Goal: Transaction & Acquisition: Purchase product/service

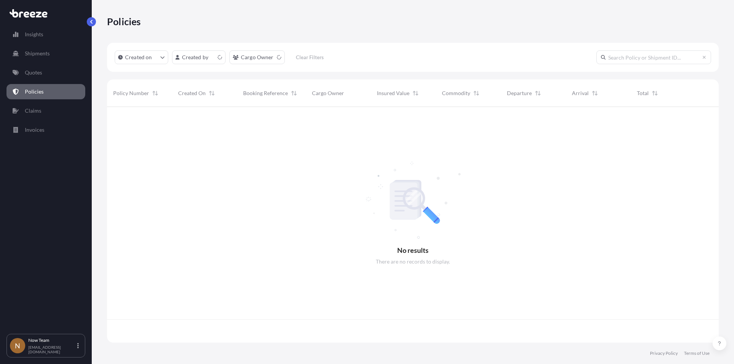
scroll to position [234, 606]
click at [38, 73] on p "Quotes" at bounding box center [33, 73] width 17 height 8
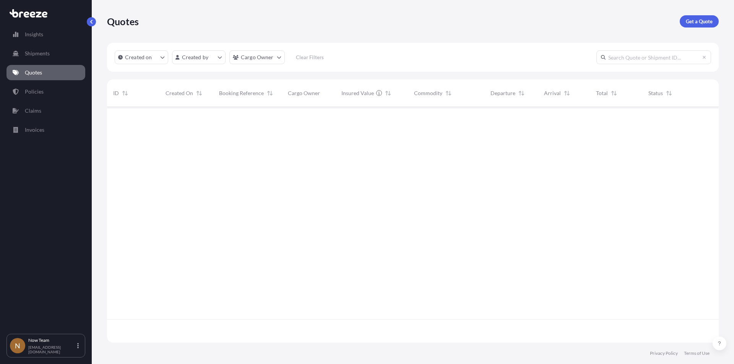
scroll to position [258, 606]
click at [702, 18] on p "Get a Quote" at bounding box center [699, 22] width 27 height 8
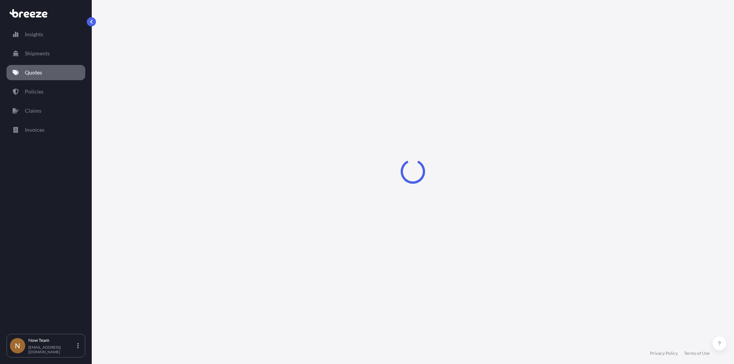
select select "Sea"
select select "1"
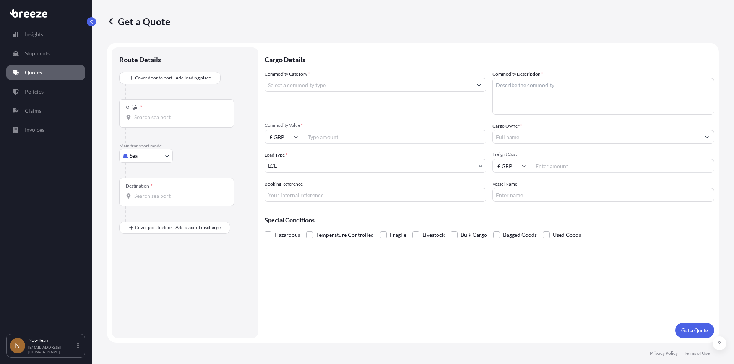
click at [166, 157] on body "Insights Shipments Quotes Policies Claims Invoices N Now Team [EMAIL_ADDRESS][D…" at bounding box center [367, 182] width 734 height 364
click at [144, 205] on span "Road" at bounding box center [140, 204] width 12 height 8
select select "Road"
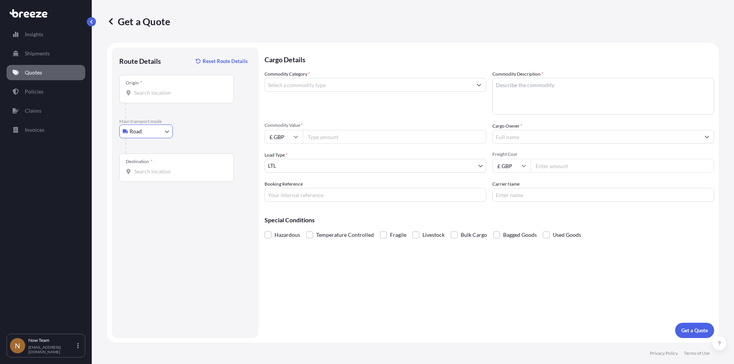
click at [156, 94] on input "Origin *" at bounding box center [179, 93] width 90 height 8
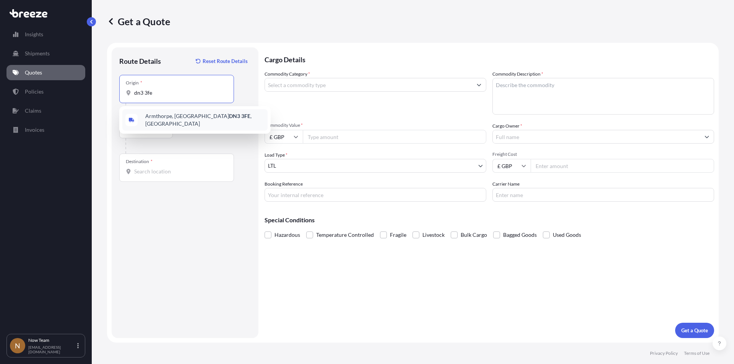
click at [169, 117] on span "Armthorpe, Doncaster DN3 3FE , [GEOGRAPHIC_DATA]" at bounding box center [204, 119] width 119 height 15
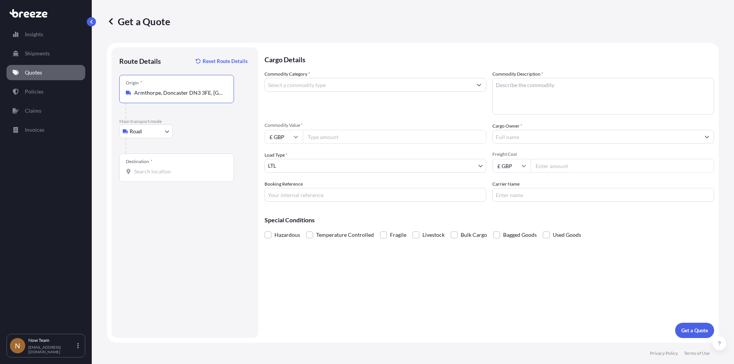
type input "Armthorpe, Doncaster DN3 3FE, [GEOGRAPHIC_DATA]"
click at [167, 175] on input "Destination *" at bounding box center [179, 172] width 90 height 8
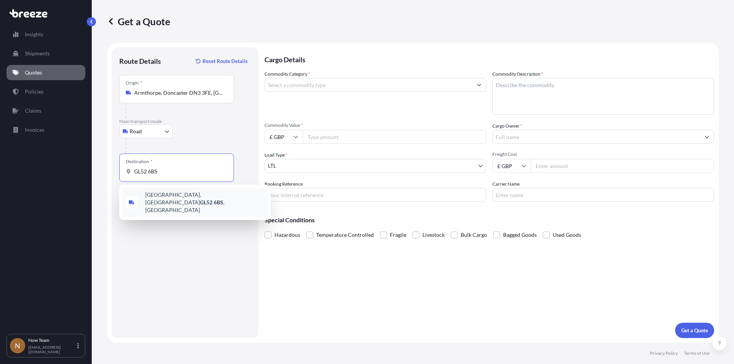
click at [164, 195] on span "[STREET_ADDRESS]" at bounding box center [204, 202] width 119 height 23
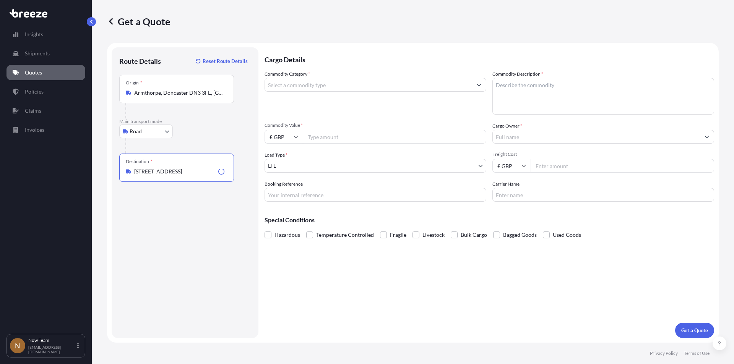
type input "[STREET_ADDRESS]"
click at [306, 86] on input "Commodity Category *" at bounding box center [368, 85] width 207 height 14
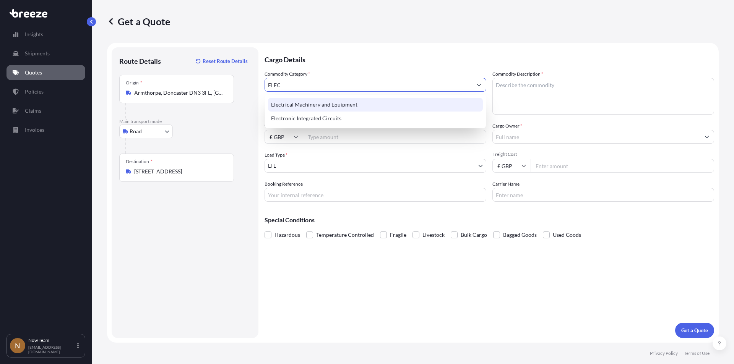
click at [306, 102] on div "Electrical Machinery and Equipment" at bounding box center [375, 105] width 215 height 14
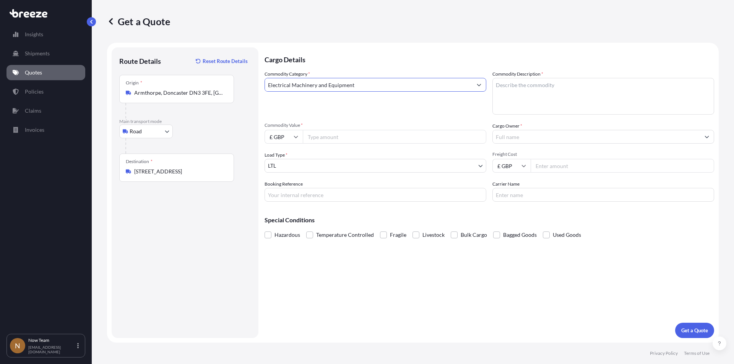
type input "Electrical Machinery and Equipment"
click at [508, 93] on textarea "Commodity Description *" at bounding box center [603, 96] width 222 height 37
type textarea "Full arrest"
click at [356, 136] on input "Commodity Value *" at bounding box center [395, 137] width 184 height 14
type input "708"
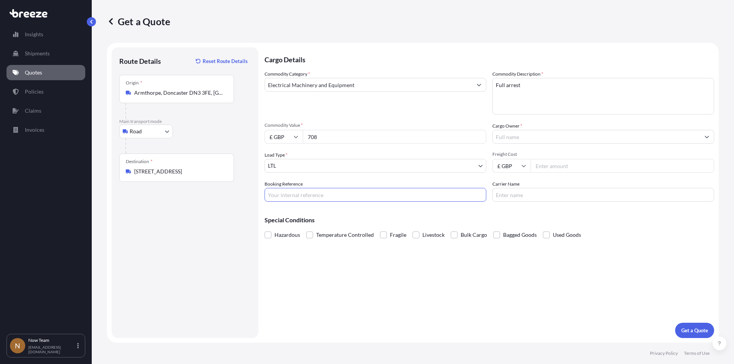
click at [331, 200] on input "Booking Reference" at bounding box center [376, 195] width 222 height 14
type input "NTG-16991"
click at [546, 139] on input "Cargo Owner *" at bounding box center [596, 137] width 207 height 14
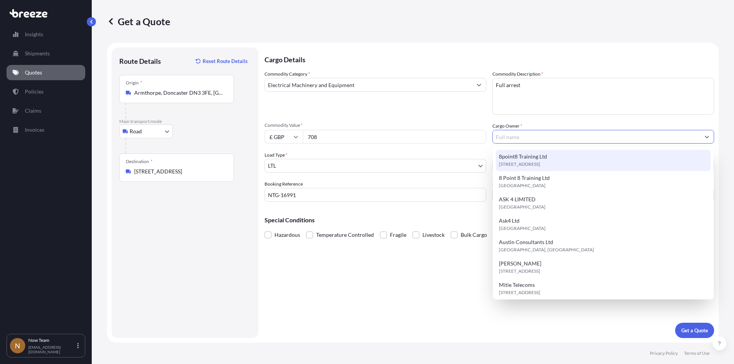
click at [540, 159] on span "8point8 Training Ltd" at bounding box center [523, 157] width 48 height 8
type input "8point8 Training Ltd"
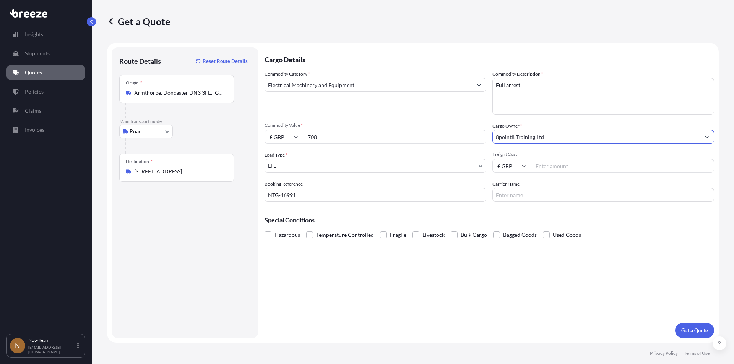
click at [562, 167] on input "Freight Cost" at bounding box center [623, 166] width 184 height 14
type input "5.65"
click at [534, 195] on input "Carrier Name" at bounding box center [603, 195] width 222 height 14
type input "Fedex"
click at [603, 273] on div "Cargo Details Commodity Category * Electrical Machinery and Equipment Commodity…" at bounding box center [490, 192] width 450 height 291
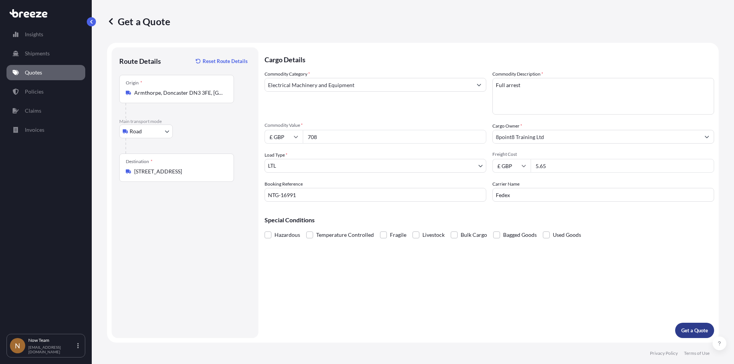
click at [694, 332] on p "Get a Quote" at bounding box center [694, 331] width 27 height 8
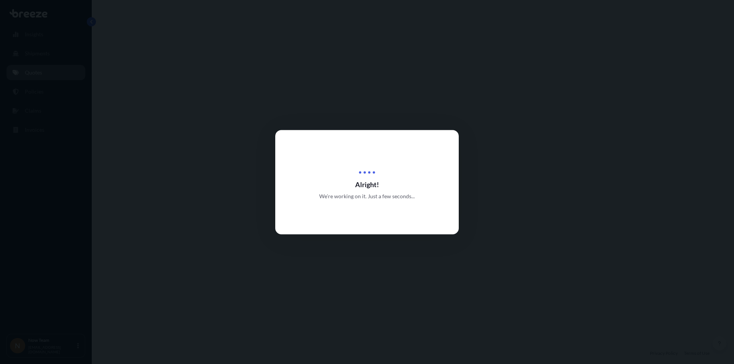
select select "Road"
select select "1"
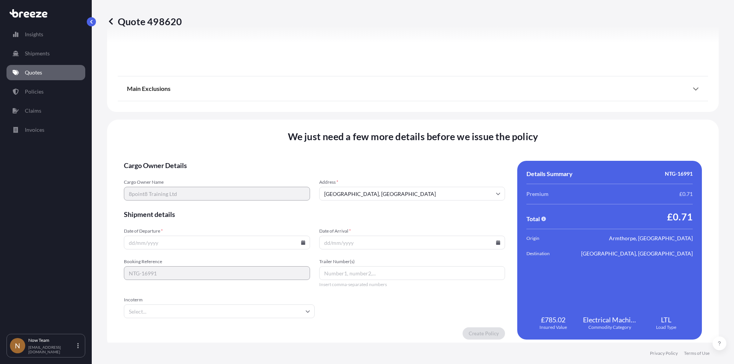
scroll to position [849, 0]
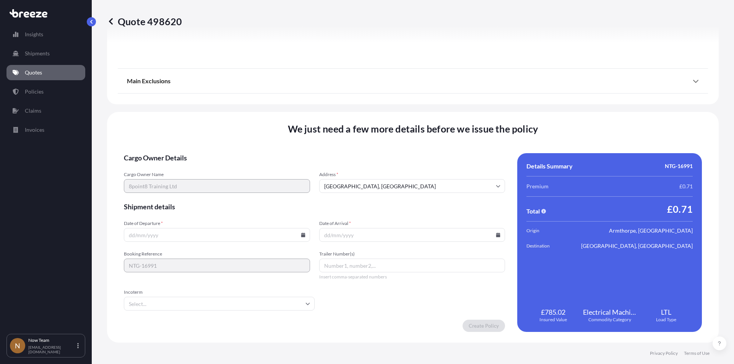
click at [301, 235] on icon at bounding box center [303, 235] width 4 height 5
click at [215, 152] on button "11" at bounding box center [216, 152] width 12 height 12
type input "[DATE]"
click at [496, 233] on icon at bounding box center [498, 235] width 4 height 5
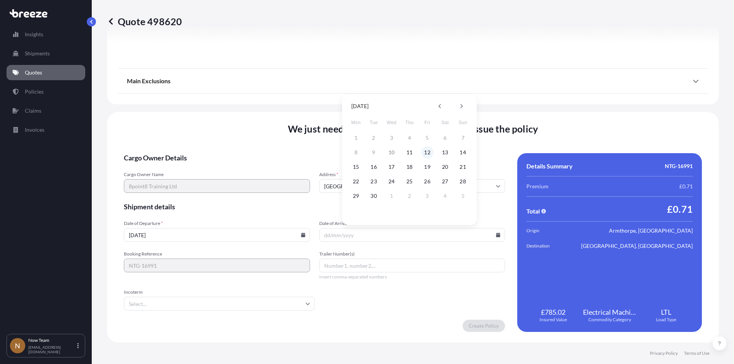
click at [428, 151] on button "12" at bounding box center [427, 152] width 12 height 12
type input "[DATE]"
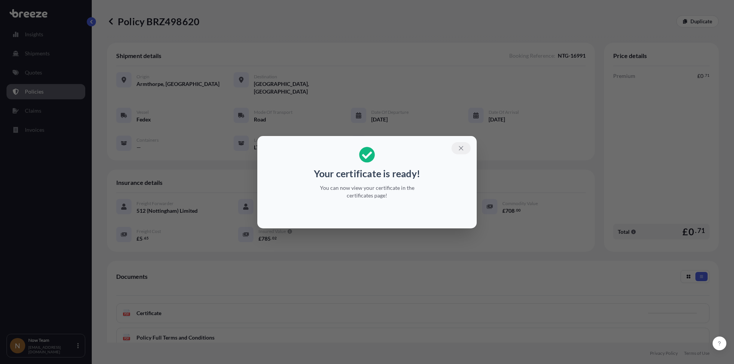
click at [463, 150] on icon "button" at bounding box center [461, 148] width 7 height 7
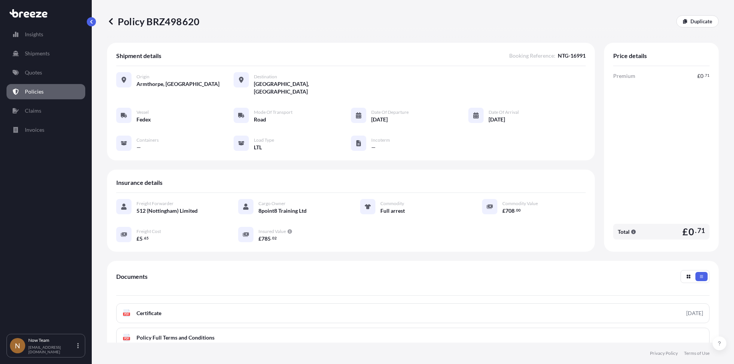
click at [200, 20] on div "Policy BRZ498620 Duplicate" at bounding box center [413, 21] width 612 height 12
drag, startPoint x: 199, startPoint y: 22, endPoint x: 165, endPoint y: 24, distance: 34.5
click at [158, 24] on div "Policy BRZ498620 Duplicate" at bounding box center [413, 21] width 612 height 12
click at [200, 20] on div "Policy BRZ498620 Duplicate" at bounding box center [413, 21] width 612 height 12
drag, startPoint x: 148, startPoint y: 21, endPoint x: 198, endPoint y: 20, distance: 49.7
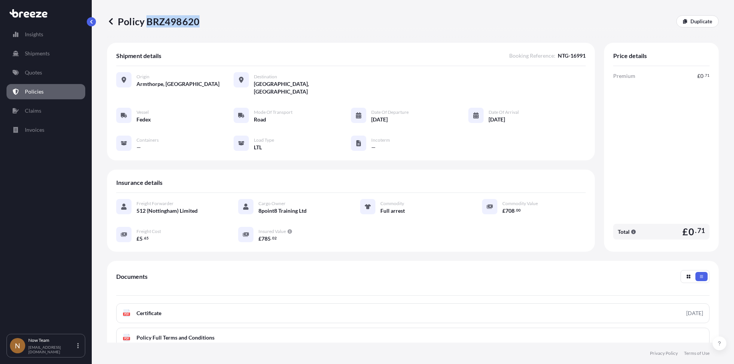
click at [198, 20] on p "Policy BRZ498620" at bounding box center [153, 21] width 93 height 12
copy p "BRZ498620"
